Goal: Task Accomplishment & Management: Manage account settings

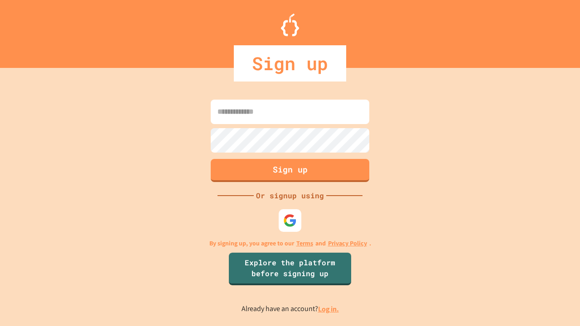
click at [329, 309] on link "Log in." at bounding box center [328, 310] width 21 height 10
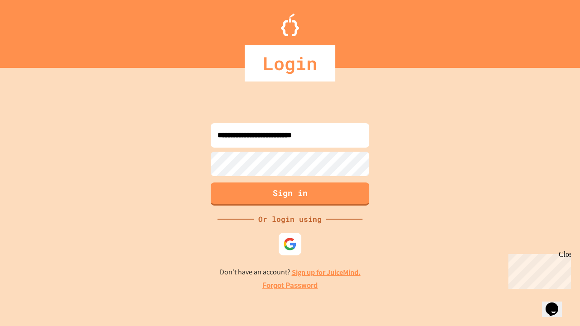
type input "**********"
